Goal: Task Accomplishment & Management: Manage account settings

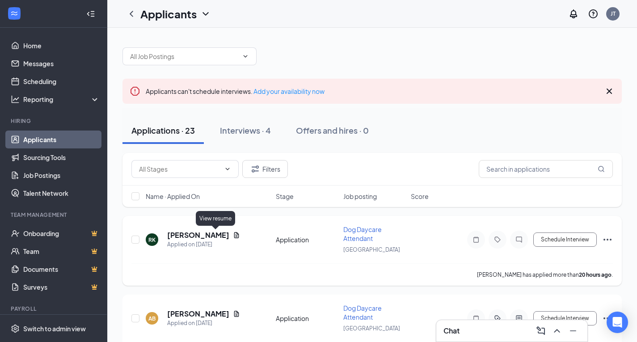
click at [234, 235] on icon "Document" at bounding box center [236, 235] width 5 height 6
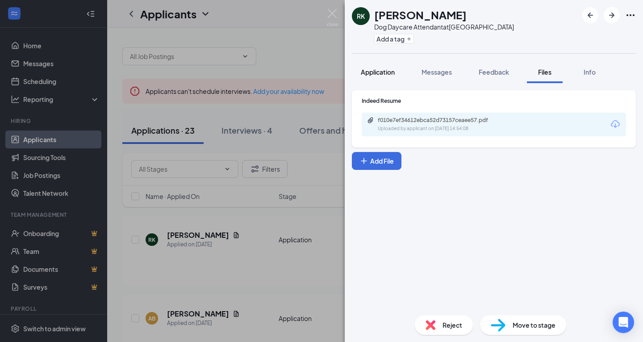
click at [374, 68] on span "Application" at bounding box center [378, 72] width 34 height 8
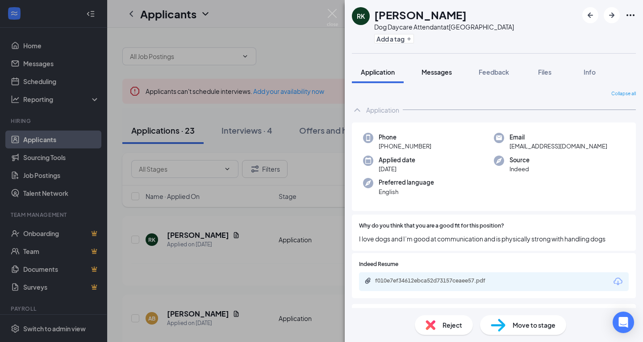
click at [437, 71] on span "Messages" at bounding box center [437, 72] width 30 height 8
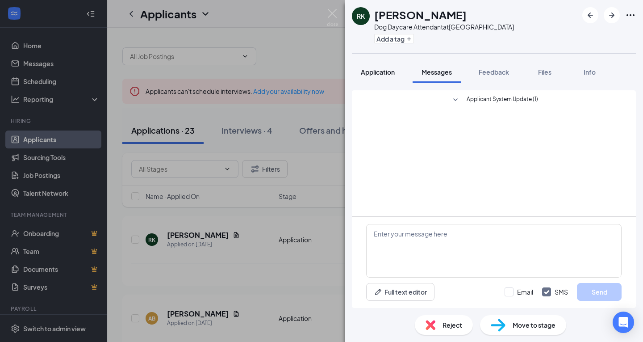
click at [382, 72] on span "Application" at bounding box center [378, 72] width 34 height 8
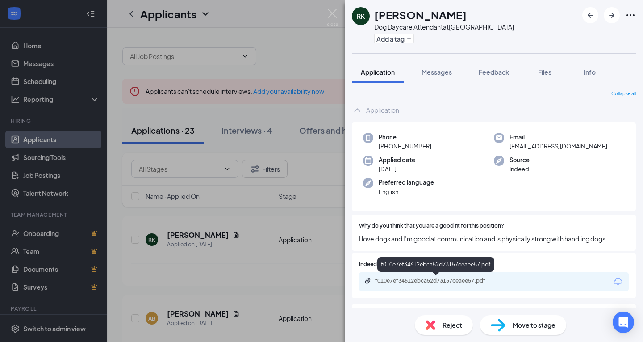
click at [408, 281] on div "f010e7ef34612ebca52d73157ceaee57.pdf" at bounding box center [437, 280] width 125 height 7
click at [391, 42] on button "Add a tag" at bounding box center [394, 38] width 40 height 9
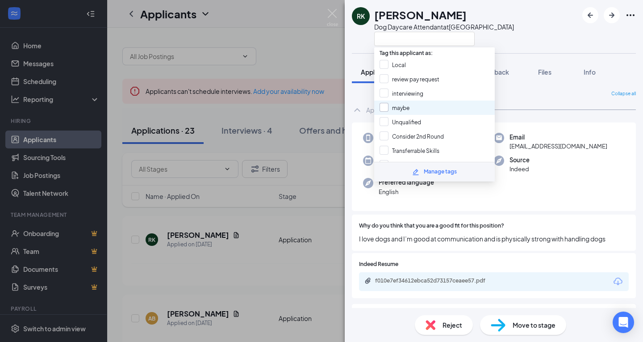
click at [387, 103] on input "maybe" at bounding box center [395, 108] width 30 height 10
checkbox input "true"
click at [550, 99] on div "Collapse all Application Phone [PHONE_NUMBER] Email [EMAIL_ADDRESS][DOMAIN_NAME…" at bounding box center [494, 225] width 284 height 270
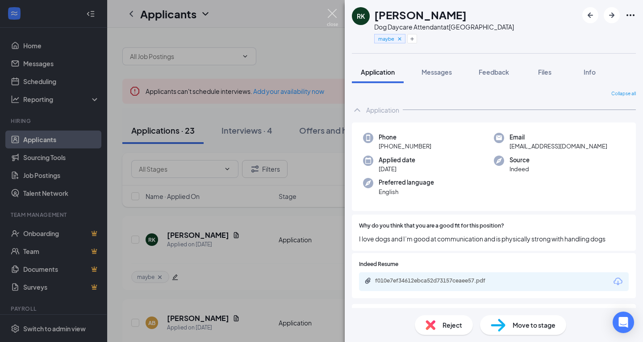
click at [333, 12] on img at bounding box center [332, 17] width 11 height 17
